Goal: Information Seeking & Learning: Learn about a topic

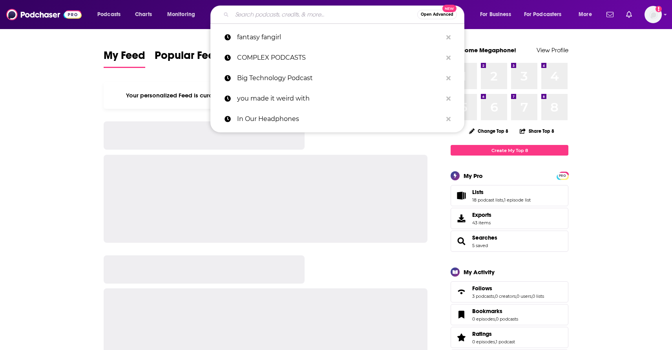
click at [276, 13] on input "Search podcasts, credits, & more..." at bounding box center [324, 14] width 185 height 13
paste input "The Ozark Podcast"
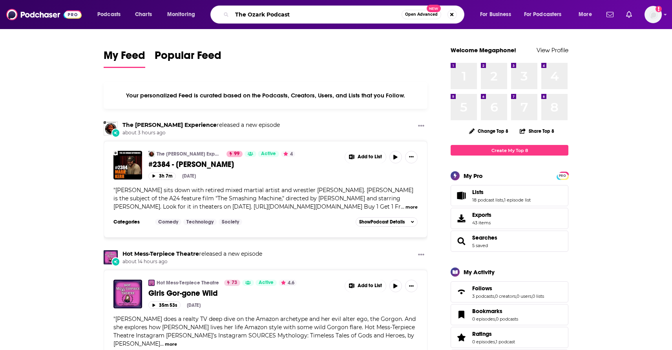
type input "The Ozark Podcast"
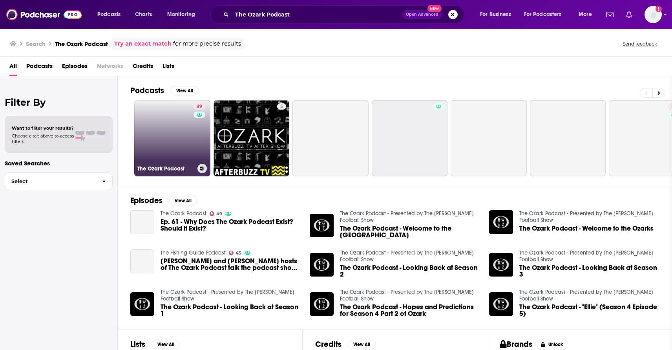
click at [185, 140] on link "49 The Ozark Podcast" at bounding box center [172, 138] width 76 height 76
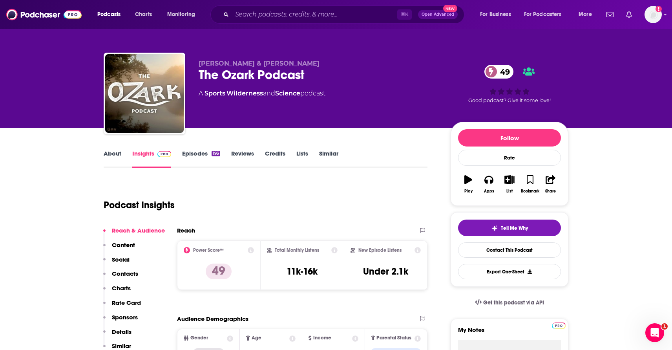
click at [439, 0] on div "Podcasts Charts Monitoring ⌘ K Open Advanced New For Business For Podcasters Mo…" at bounding box center [336, 14] width 672 height 29
